Goal: Information Seeking & Learning: Find specific fact

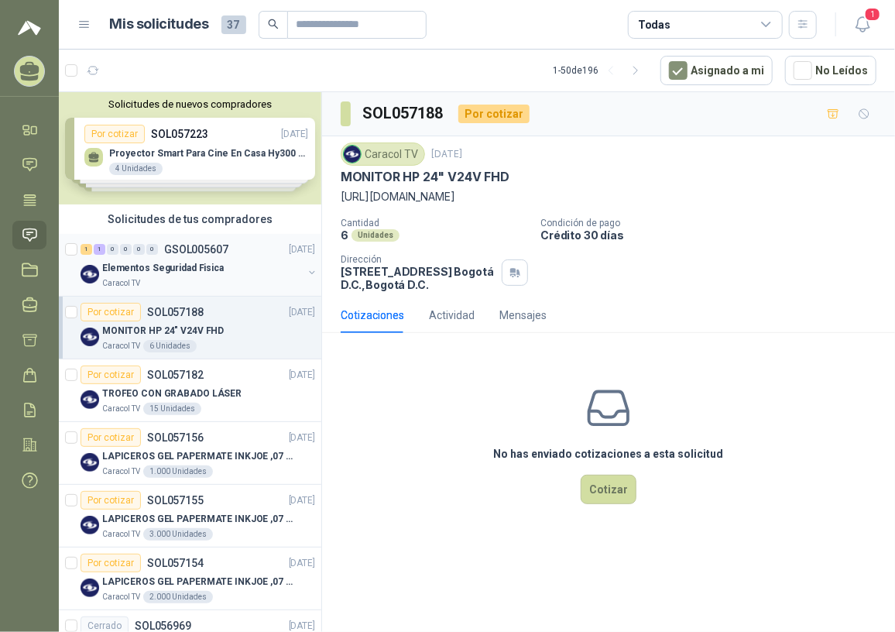
click at [199, 263] on p "Elementos Seguridad Fisica" at bounding box center [163, 268] width 122 height 15
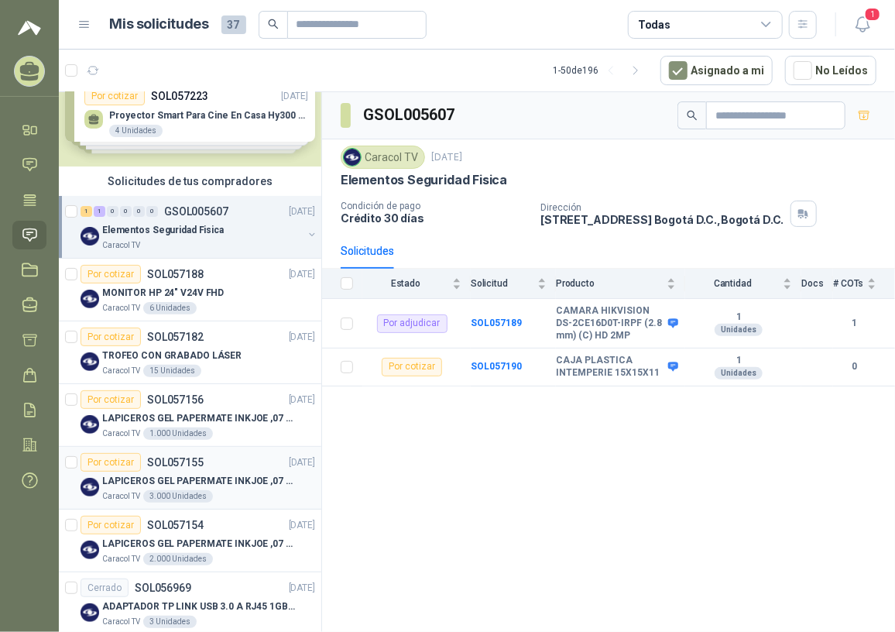
scroll to position [70, 0]
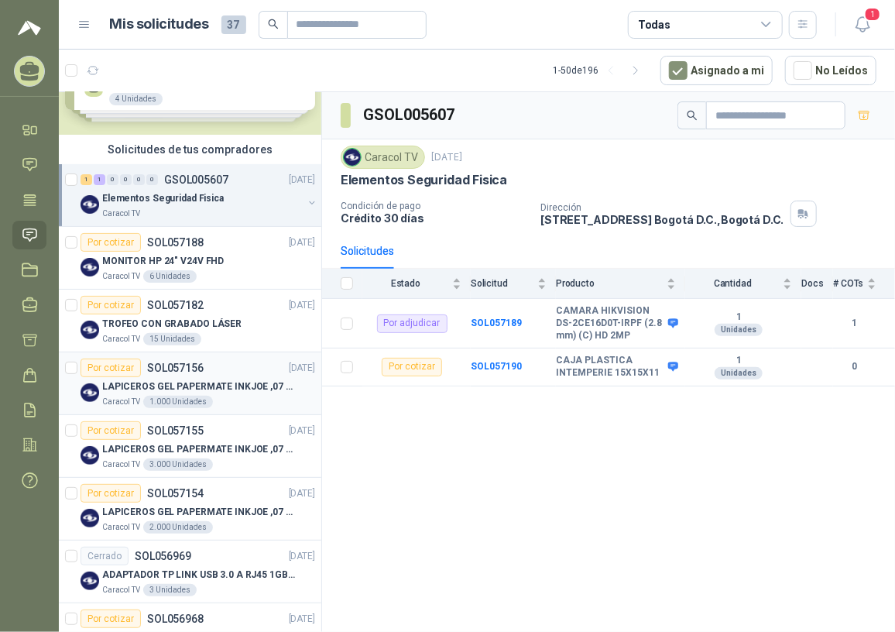
click at [191, 390] on p "LAPICEROS GEL PAPERMATE INKJOE ,07 1 LOGO 1 TINTA" at bounding box center [198, 387] width 193 height 15
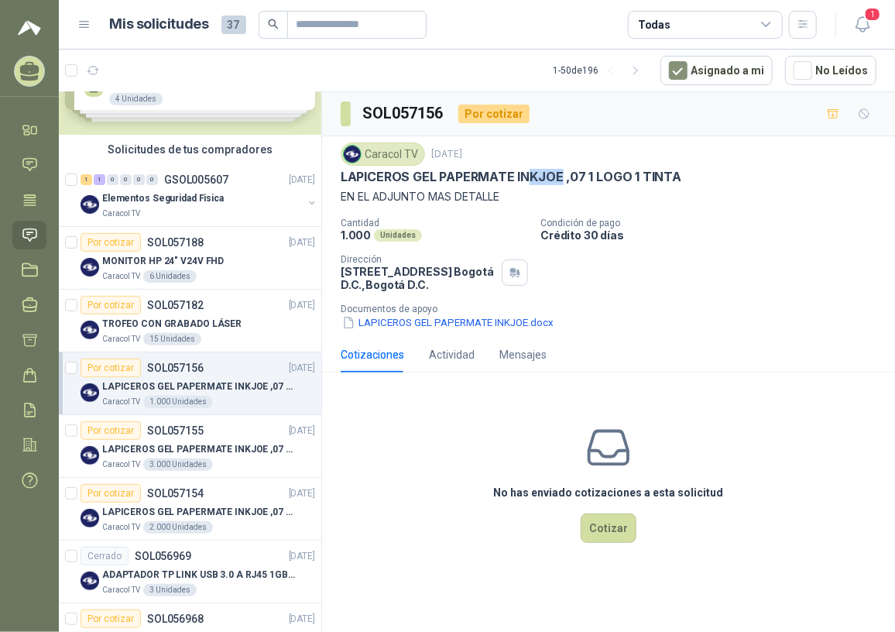
drag, startPoint x: 560, startPoint y: 177, endPoint x: 524, endPoint y: 177, distance: 35.6
click at [524, 177] on p "LAPICEROS GEL PAPERMATE INKJOE ,07 1 LOGO 1 TINTA" at bounding box center [511, 177] width 341 height 16
click at [519, 176] on p "LAPICEROS GEL PAPERMATE INKJOE ,07 1 LOGO 1 TINTA" at bounding box center [511, 177] width 341 height 16
drag, startPoint x: 517, startPoint y: 174, endPoint x: 565, endPoint y: 173, distance: 48.8
click at [565, 173] on p "LAPICEROS GEL PAPERMATE INKJOE ,07 1 LOGO 1 TINTA" at bounding box center [511, 177] width 341 height 16
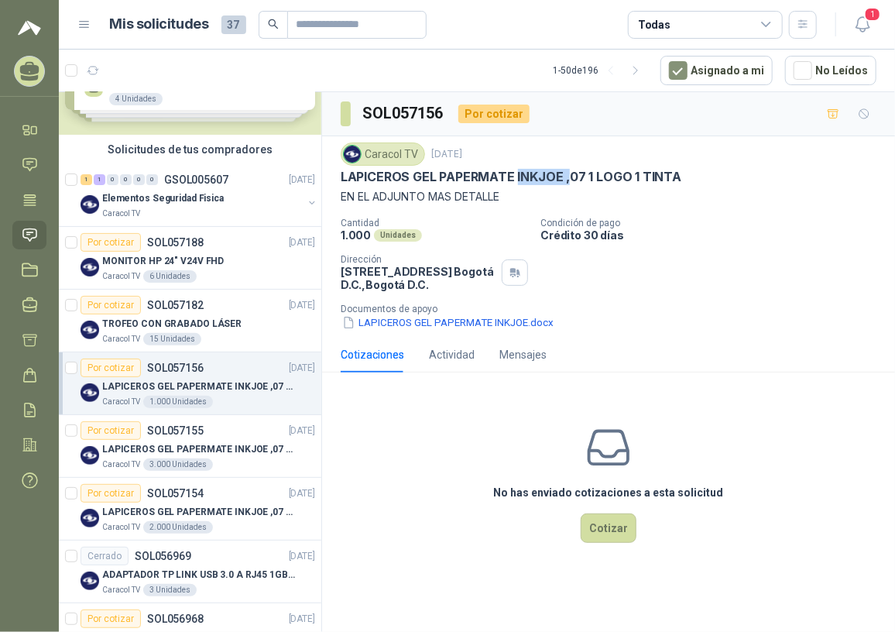
copy p "INKJOE ,"
